Goal: Transaction & Acquisition: Purchase product/service

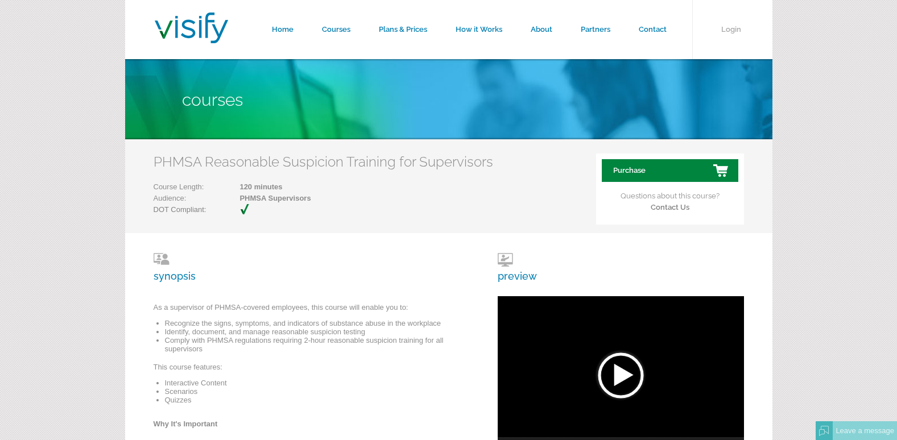
click at [712, 172] on link "Purchase" at bounding box center [670, 170] width 136 height 23
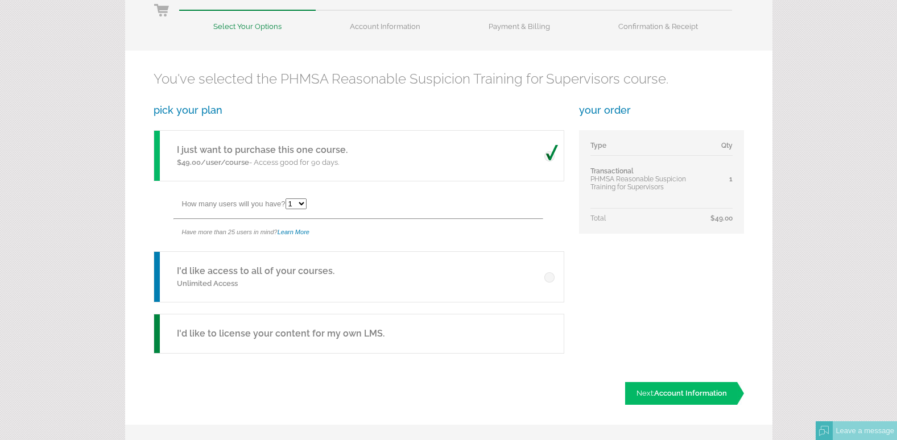
scroll to position [171, 0]
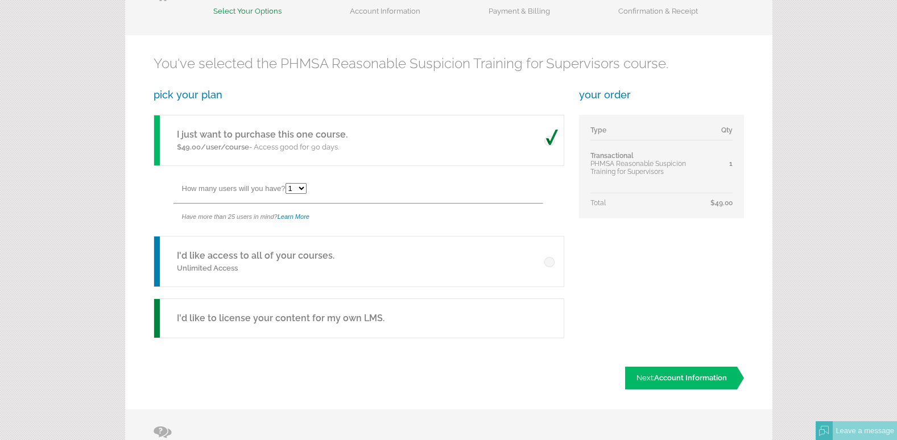
click at [303, 190] on select "1 2 3 4 5 6 7 8 9 10 11 12 13 14 15 16 17 18 19 20 21 22 23 24 25" at bounding box center [295, 188] width 21 height 11
select select "5"
click at [287, 183] on select "1 2 3 4 5 6 7 8 9 10 11 12 13 14 15 16 17 18 19 20 21 22 23 24 25" at bounding box center [295, 188] width 21 height 11
click at [685, 378] on span "Account Information" at bounding box center [690, 378] width 73 height 9
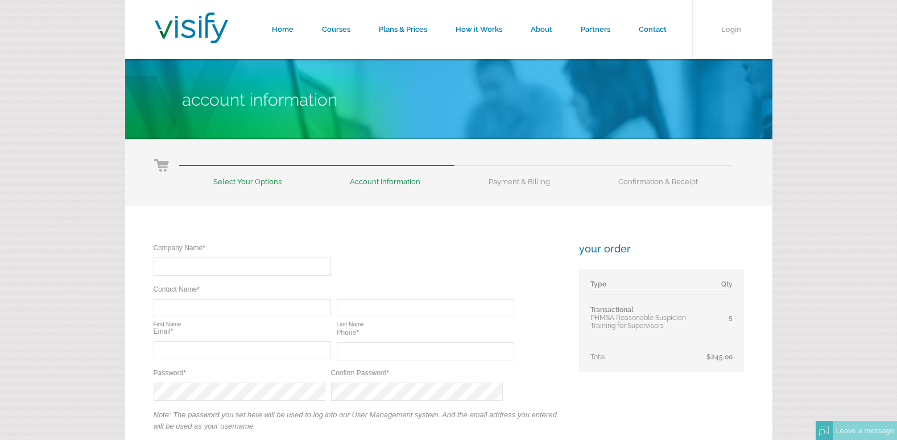
type input "michael.mersiovsky@daraenergy.com"
type input "Dara Kentucky LLC"
type input "[PERSON_NAME]"
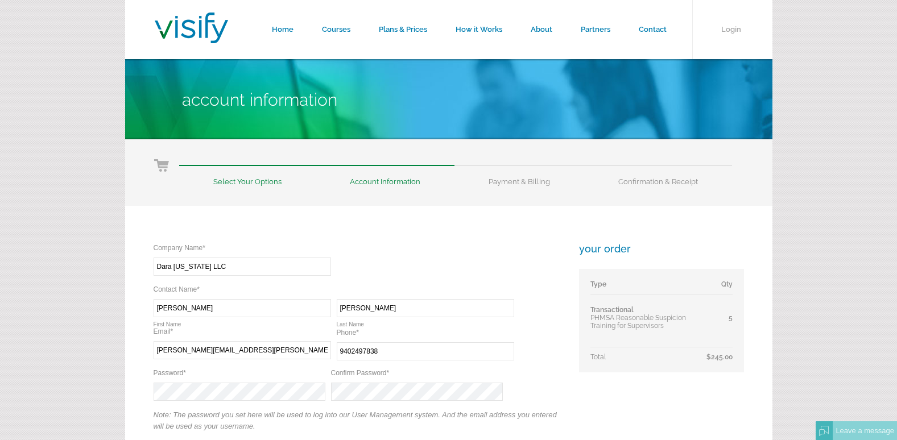
type input "(940) 249-7838"
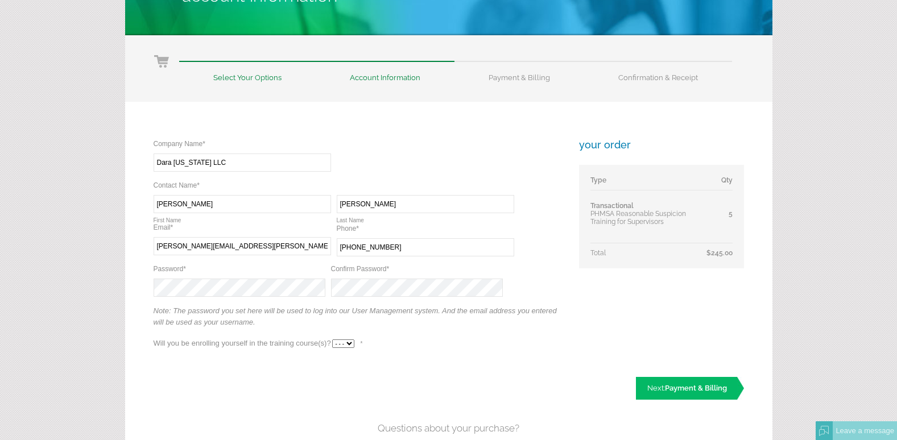
scroll to position [114, 0]
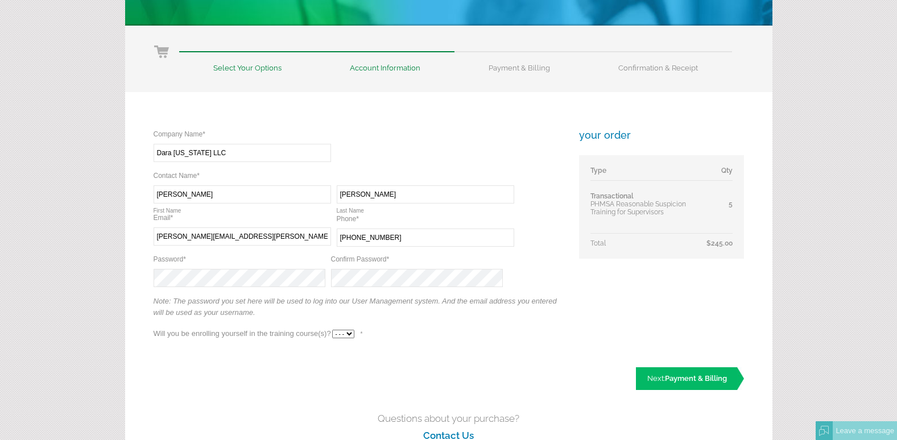
click at [351, 334] on select "- - - Yes No" at bounding box center [343, 334] width 22 height 9
select select "Yes"
click at [332, 330] on select "- - - Yes No" at bounding box center [343, 334] width 22 height 9
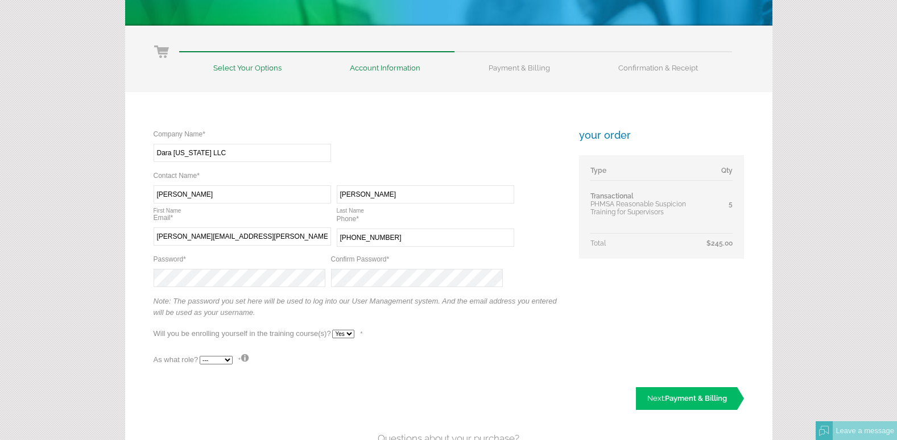
click at [227, 358] on select "--- Teacher Student" at bounding box center [216, 360] width 33 height 9
select select "False"
click at [200, 356] on select "--- Teacher Student" at bounding box center [216, 360] width 33 height 9
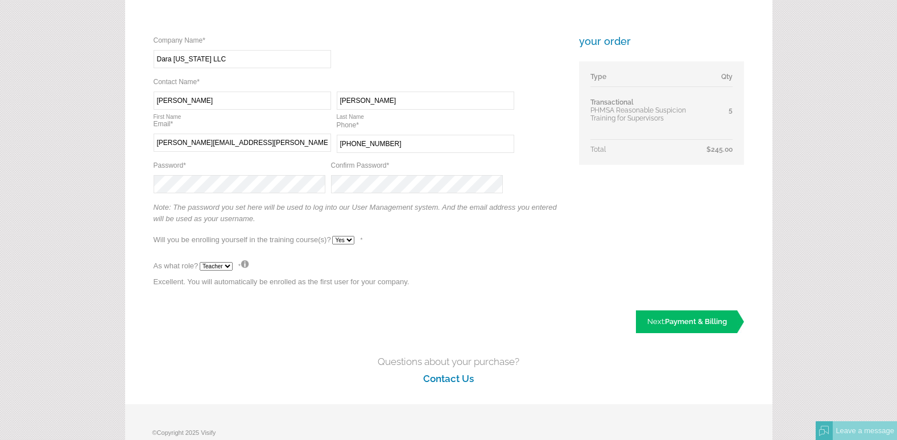
scroll to position [227, 0]
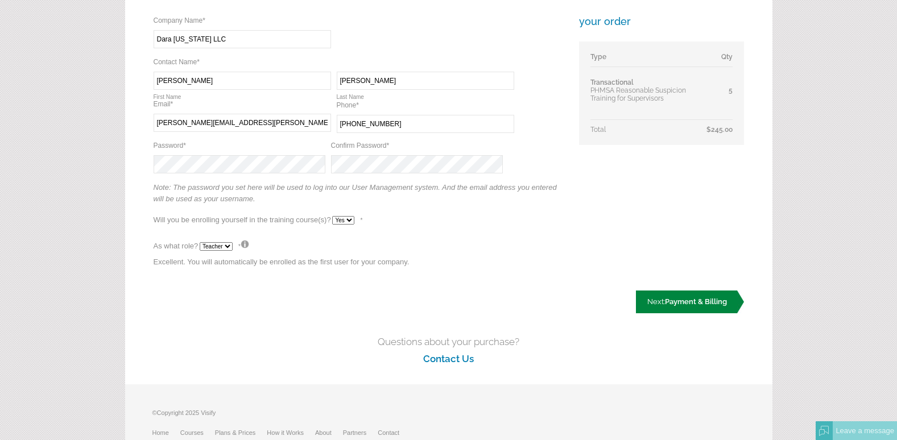
click at [661, 301] on link "Next: Payment & Billing" at bounding box center [690, 302] width 108 height 23
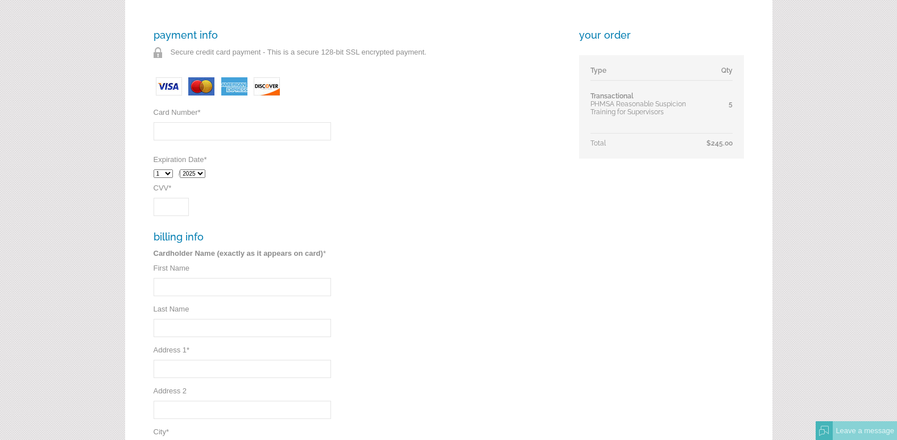
scroll to position [171, 0]
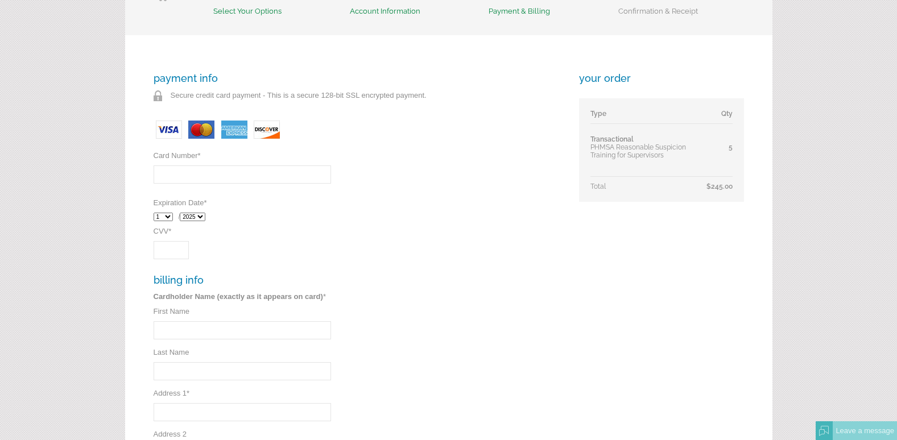
click at [198, 173] on input "Card Number *" at bounding box center [242, 174] width 177 height 18
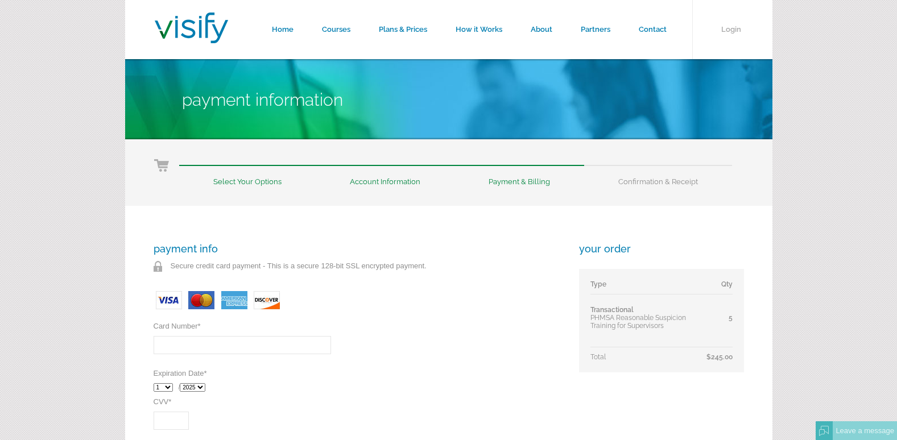
click at [209, 343] on input "Card Number *" at bounding box center [242, 345] width 177 height 18
type input "55"
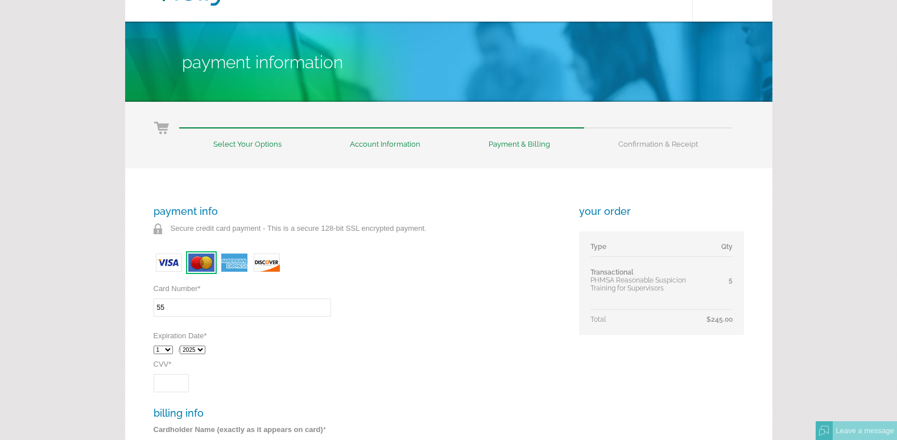
scroll to position [57, 0]
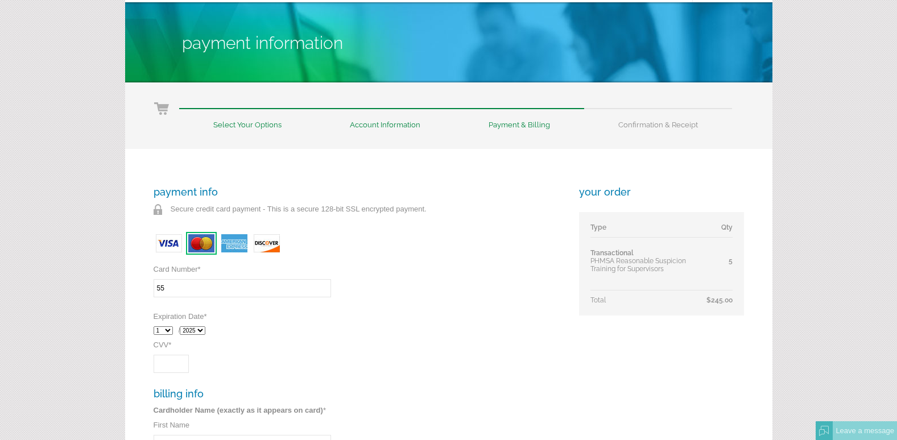
click at [181, 287] on input "55" at bounding box center [242, 288] width 177 height 18
type input "Michael"
type input "Mersiovsky"
type input "104 Fortress Properties"
type input "Ste 1"
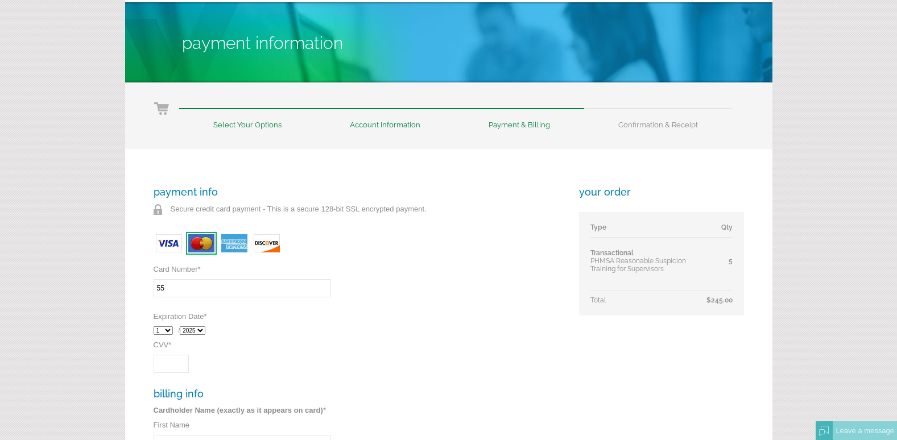
type input "London"
select select "KY"
type input "40741"
type input "5569264789287202"
select select "7"
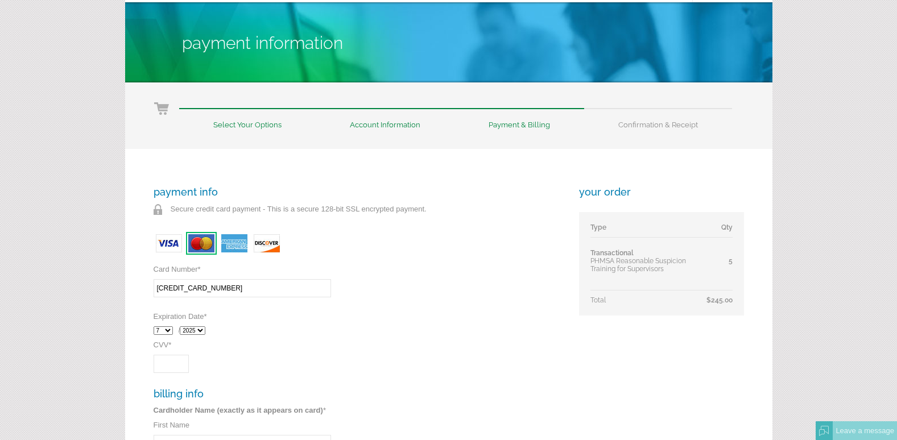
select select "2028"
type input "878"
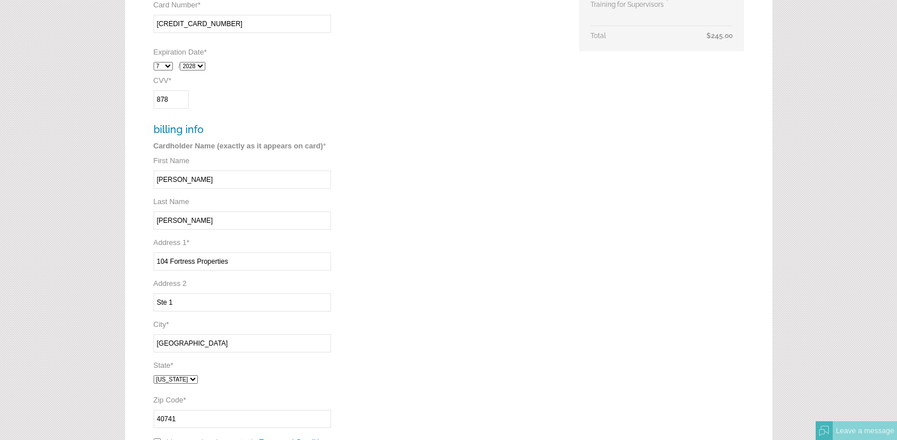
scroll to position [341, 0]
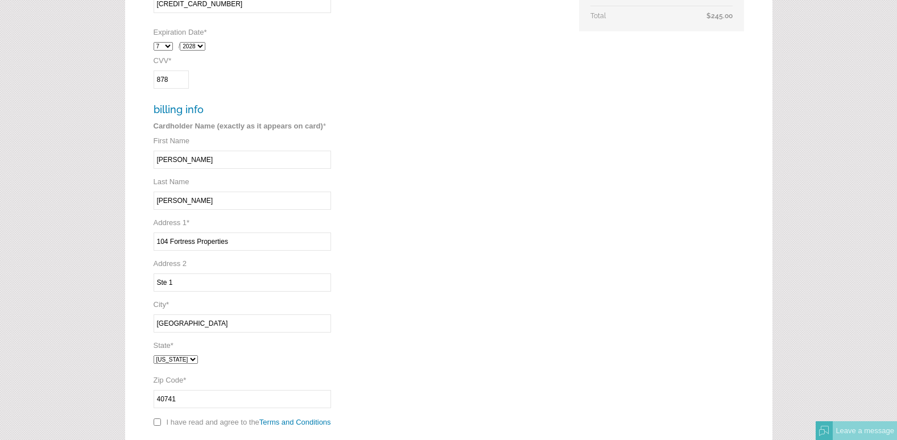
drag, startPoint x: 186, startPoint y: 156, endPoint x: 96, endPoint y: 173, distance: 92.0
click at [96, 173] on form "Home Courses Plans & Prices How it Works About Partners Contact Login Payment I…" at bounding box center [448, 130] width 897 height 942
click at [164, 161] on input "Barb" at bounding box center [242, 160] width 177 height 18
drag, startPoint x: 207, startPoint y: 163, endPoint x: 173, endPoint y: 168, distance: 33.9
click at [173, 168] on input "Barb Causey" at bounding box center [242, 160] width 177 height 18
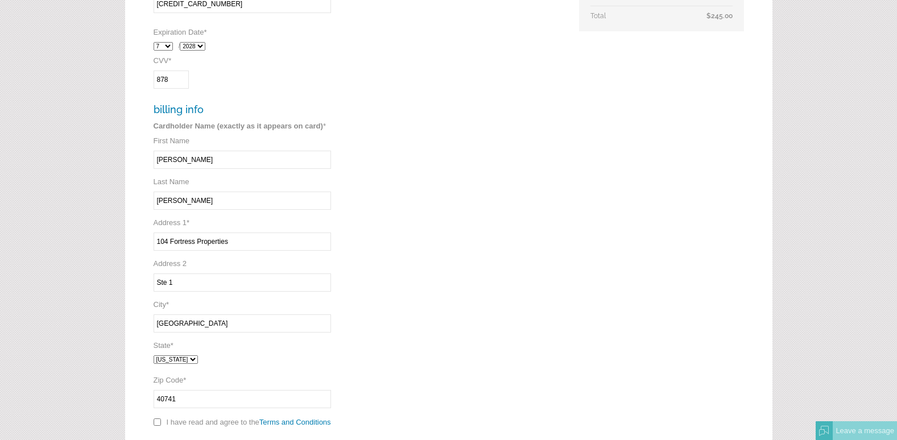
type input "Barb Causey"
click at [214, 199] on input "Mersiovsky" at bounding box center [242, 201] width 177 height 18
type input "M"
type input "causey"
click at [197, 157] on input "Barb Causey" at bounding box center [242, 160] width 177 height 18
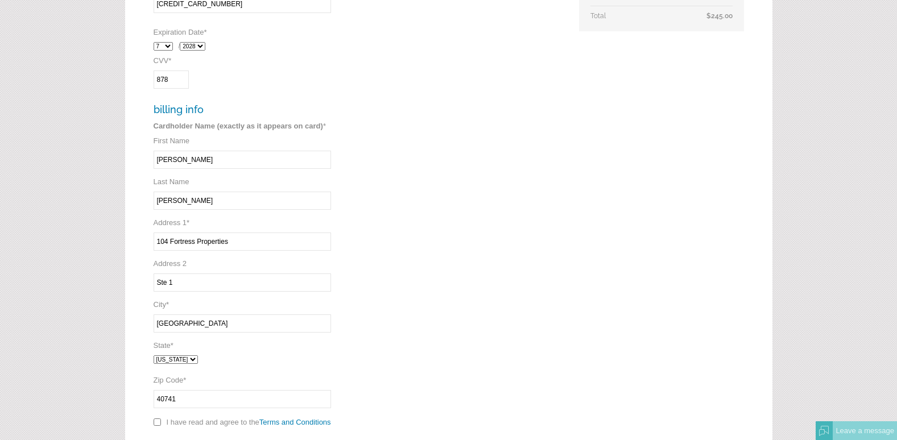
type input "Barb"
click at [145, 215] on div "payment info Secure credit card payment - This is a secure 128-bit SSL encrypte…" at bounding box center [448, 181] width 647 height 632
click at [159, 202] on input "causey" at bounding box center [242, 201] width 177 height 18
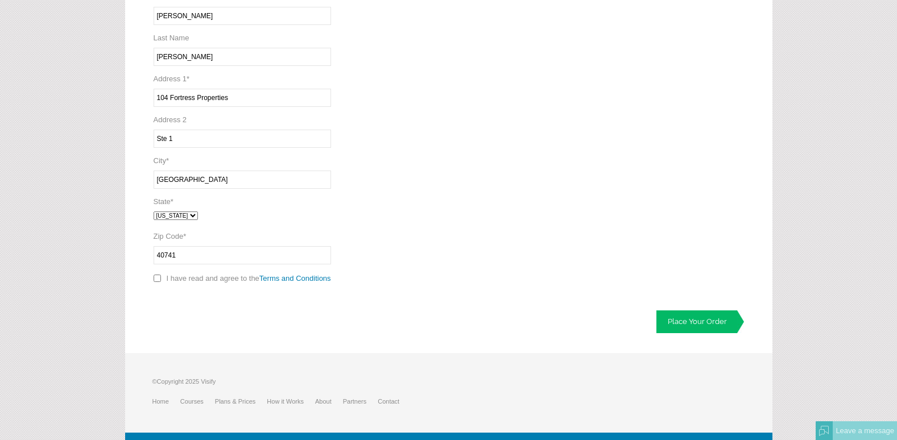
scroll to position [501, 0]
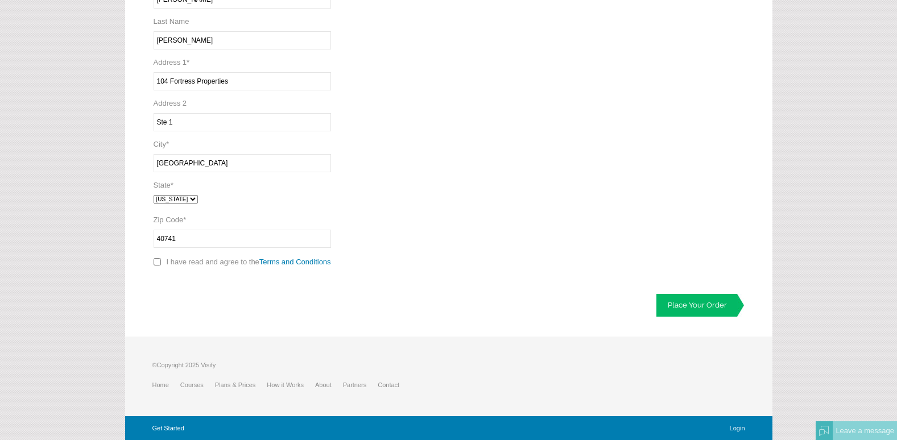
type input "Causey"
click at [155, 262] on input "checkbox" at bounding box center [157, 261] width 7 height 7
checkbox input "true"
click at [702, 300] on link "Place Your Order" at bounding box center [700, 305] width 88 height 23
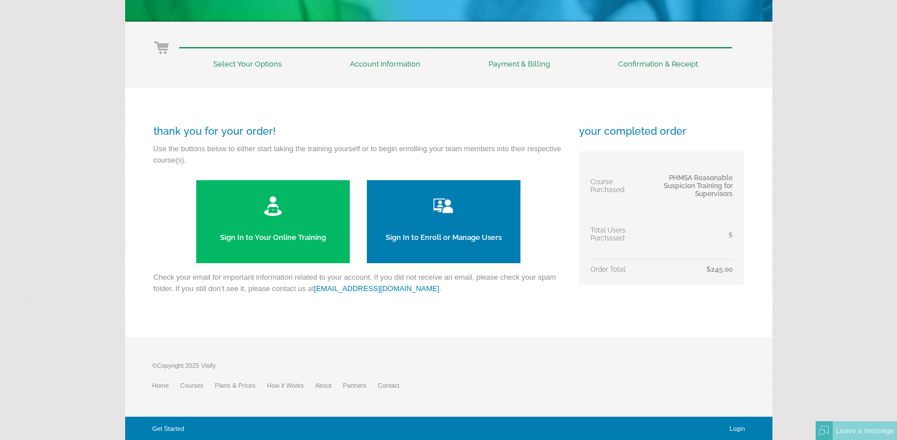
scroll to position [118, 0]
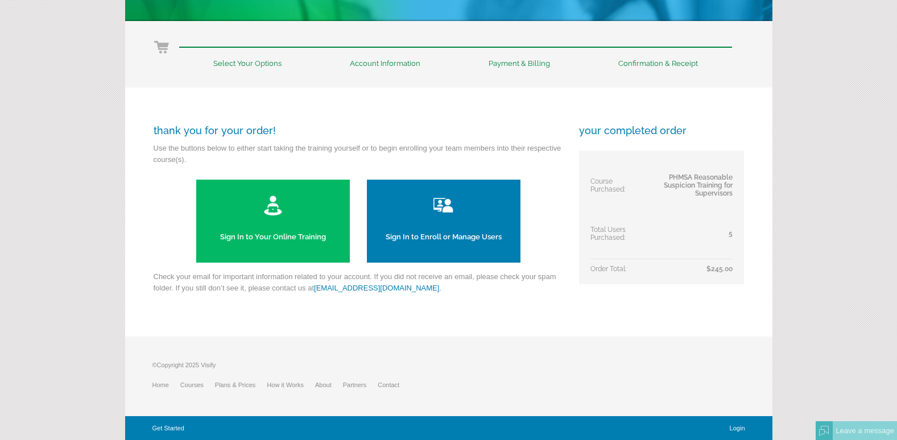
click at [662, 61] on li "Confirmation & Receipt" at bounding box center [658, 57] width 148 height 21
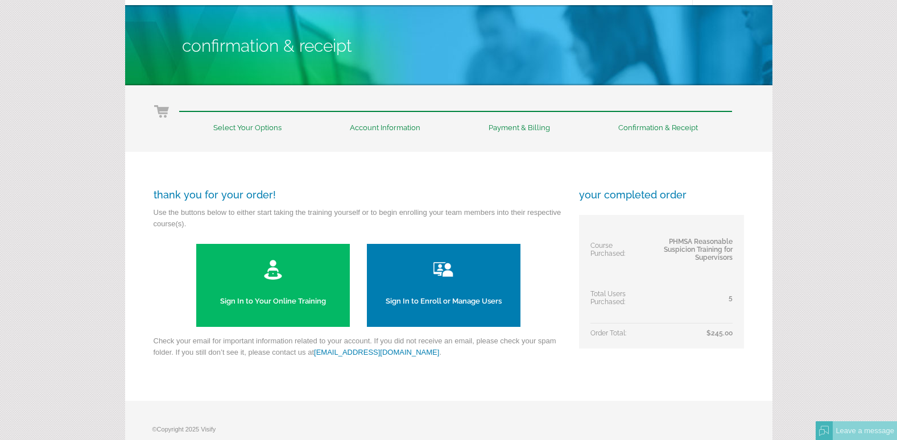
scroll to position [0, 0]
